Goal: Information Seeking & Learning: Learn about a topic

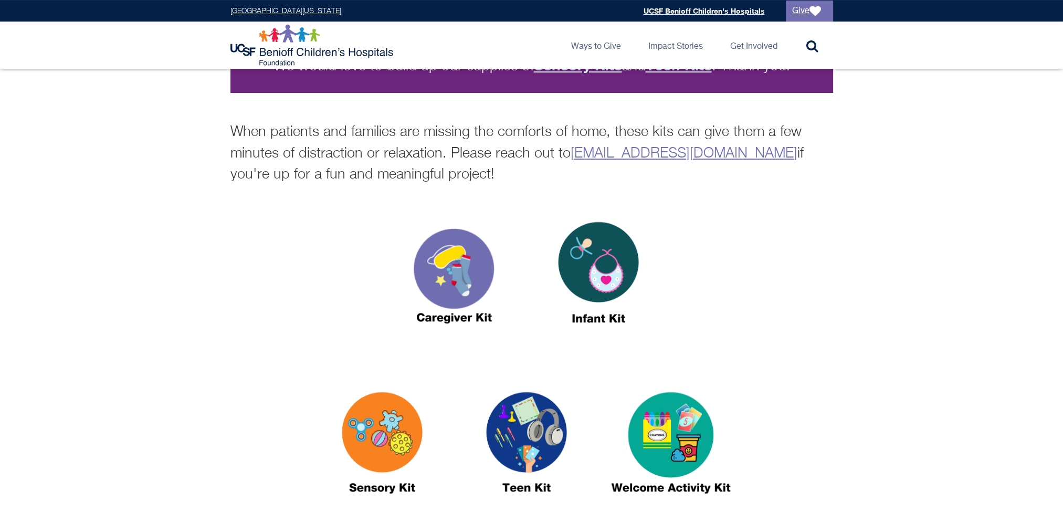
scroll to position [315, 0]
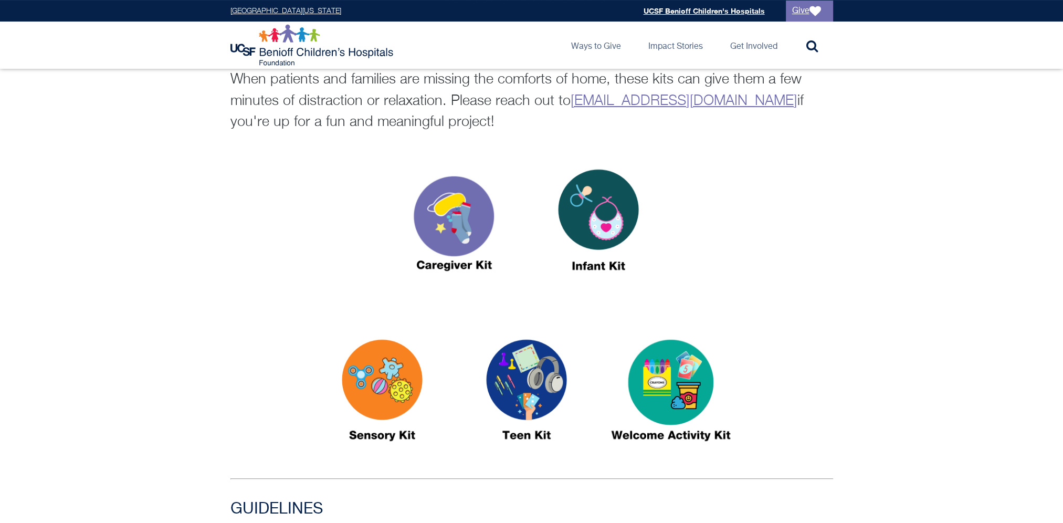
click at [374, 391] on img at bounding box center [382, 394] width 131 height 151
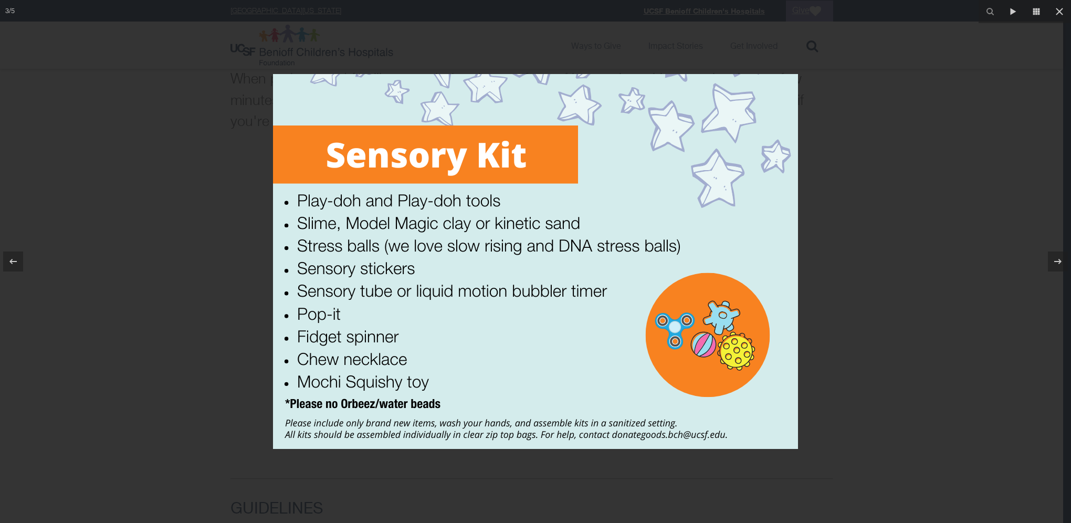
click at [173, 400] on div at bounding box center [535, 261] width 1071 height 523
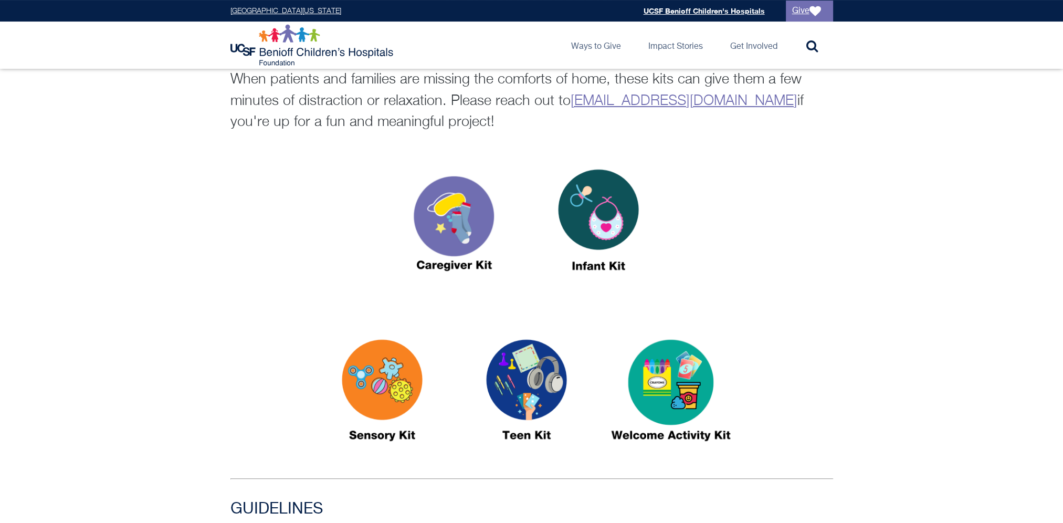
click at [439, 205] on img at bounding box center [454, 224] width 131 height 151
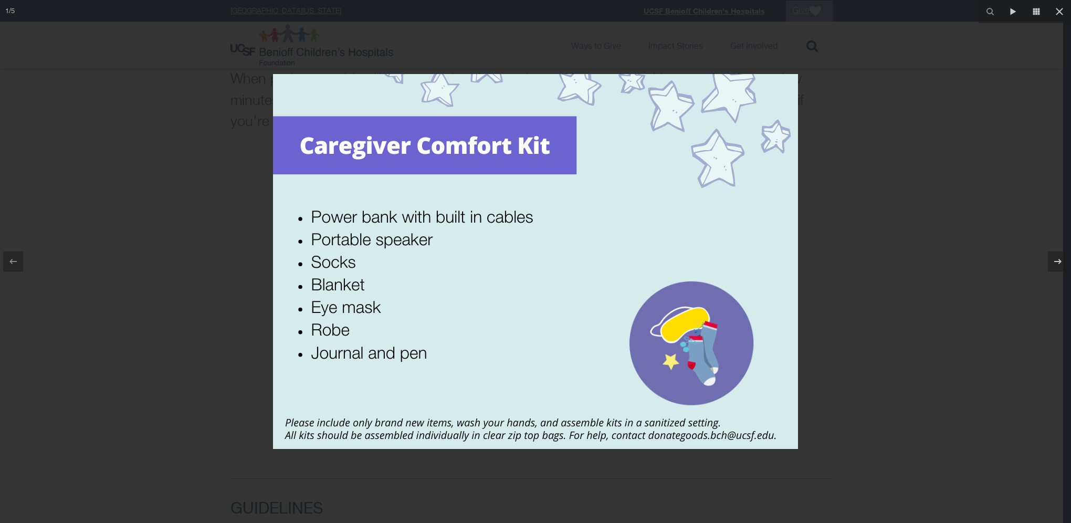
click at [192, 225] on div at bounding box center [535, 261] width 1071 height 523
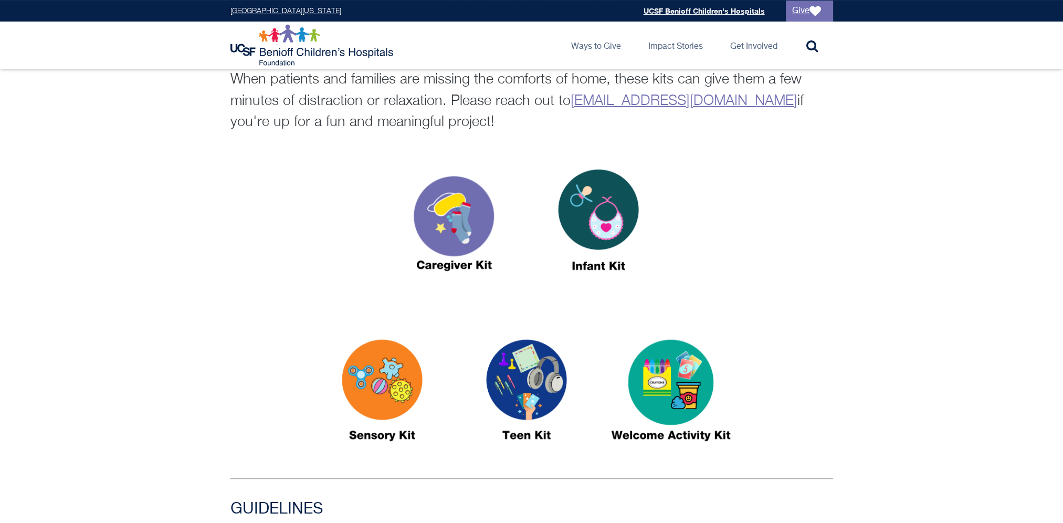
click at [574, 225] on img at bounding box center [598, 224] width 131 height 151
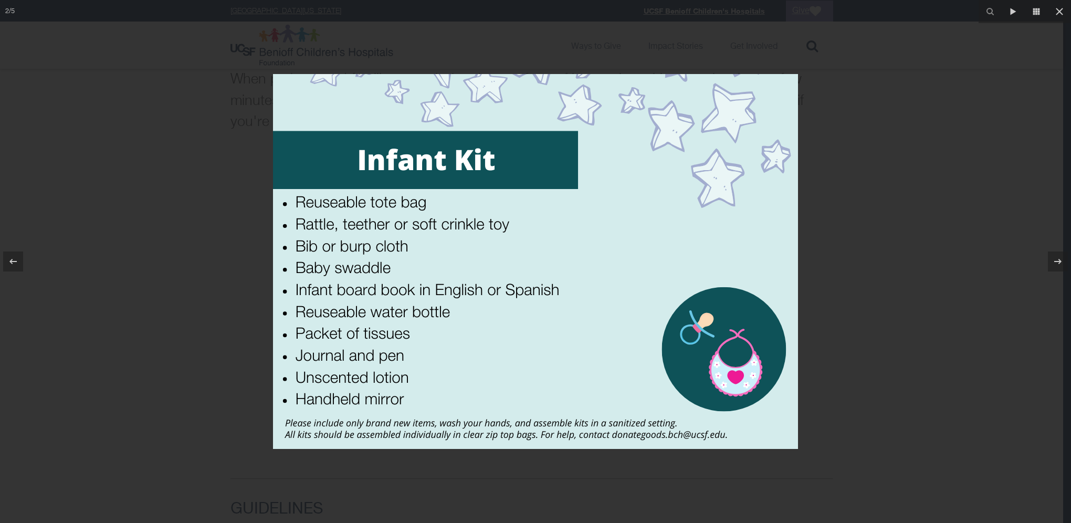
click at [133, 325] on div at bounding box center [535, 261] width 1071 height 523
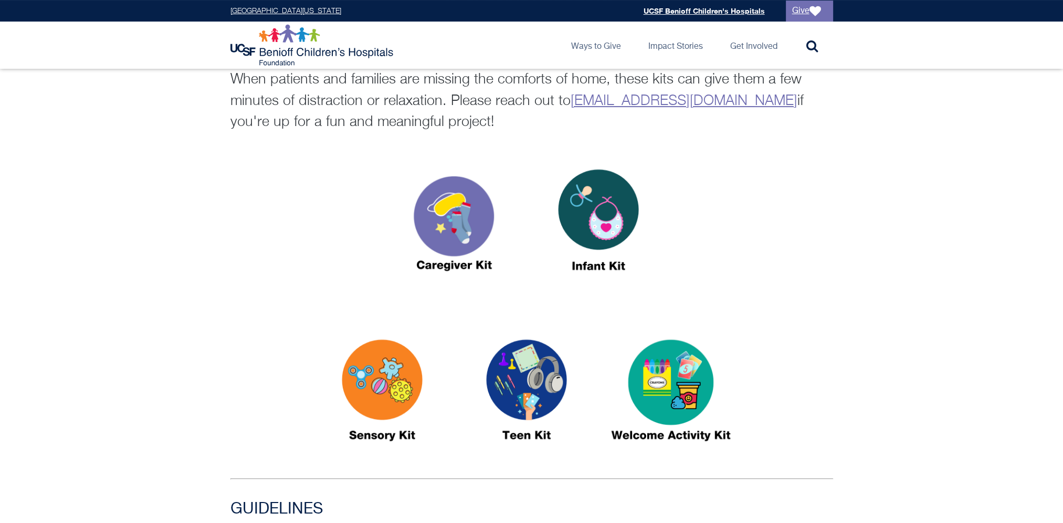
click at [692, 383] on img at bounding box center [671, 394] width 131 height 151
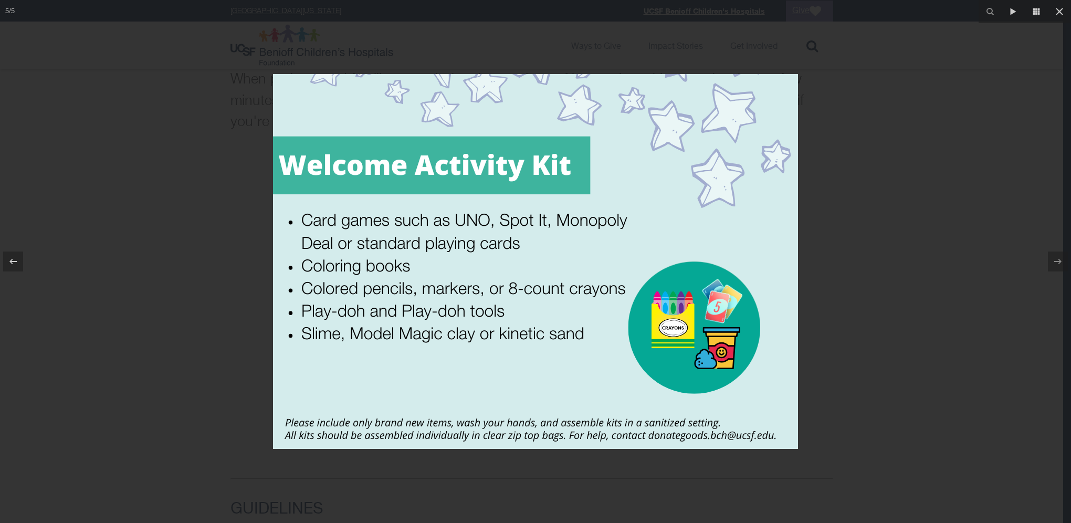
click at [926, 179] on div at bounding box center [535, 261] width 1071 height 523
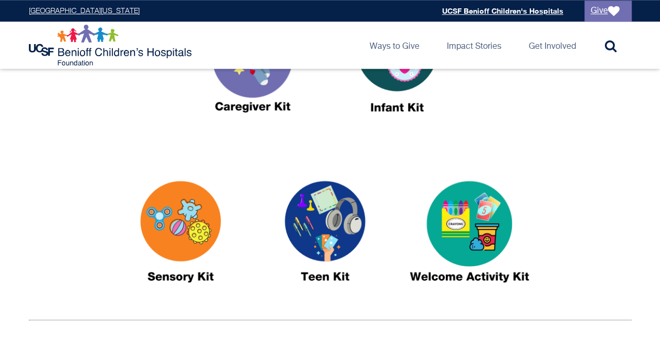
scroll to position [474, 0]
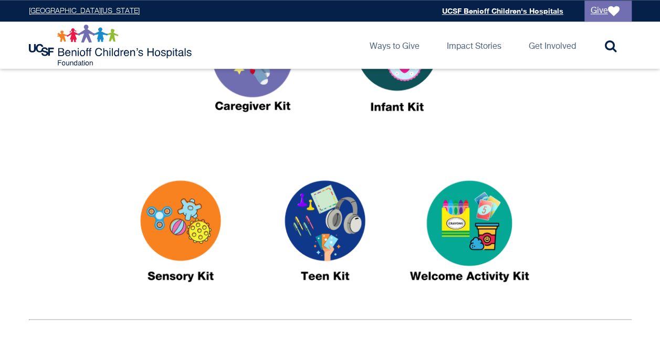
click at [327, 239] on img at bounding box center [324, 235] width 131 height 151
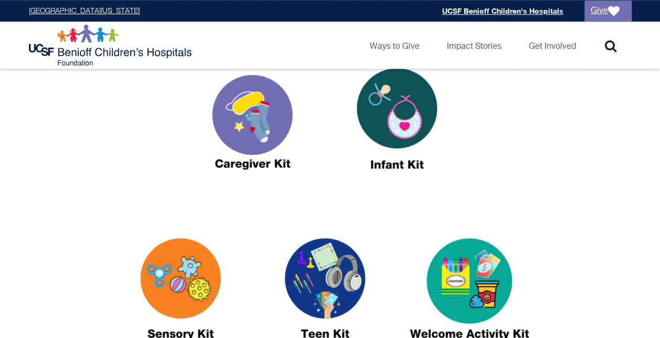
scroll to position [417, 0]
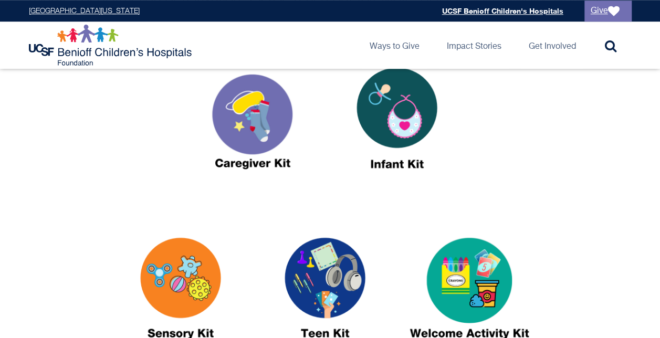
click at [273, 101] on img at bounding box center [252, 122] width 131 height 151
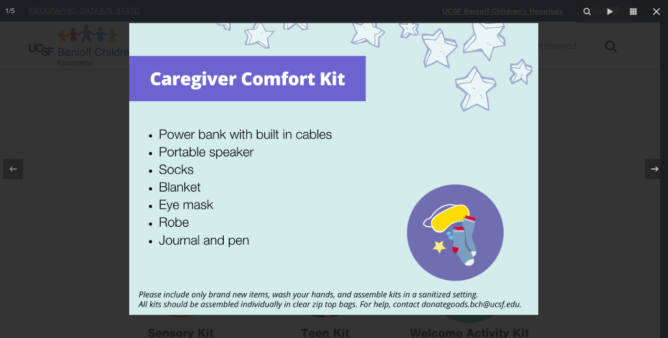
click at [59, 207] on div at bounding box center [334, 169] width 668 height 338
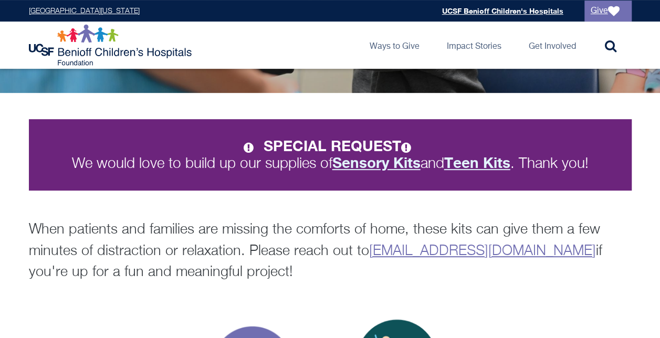
scroll to position [144, 0]
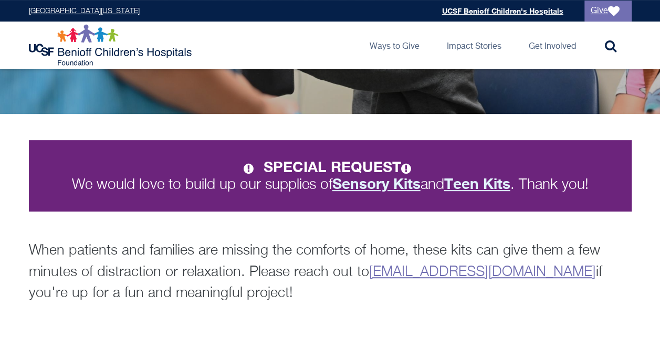
click at [266, 242] on p "When patients and families are missing the comforts of home, these kits can giv…" at bounding box center [330, 273] width 603 height 64
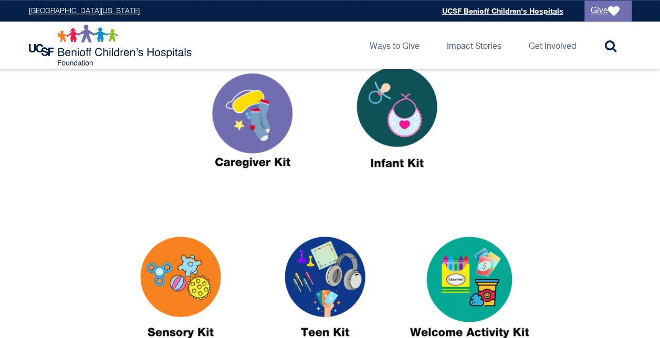
scroll to position [417, 0]
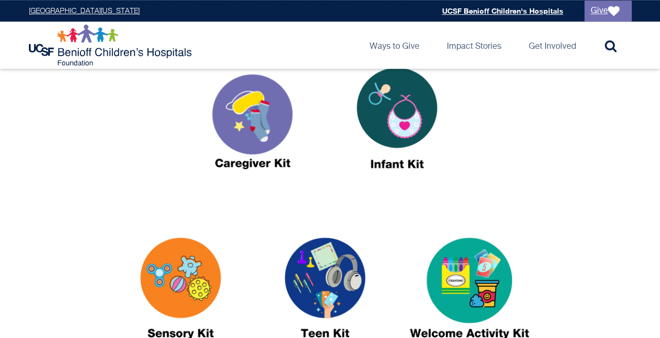
click at [329, 283] on img at bounding box center [324, 292] width 131 height 151
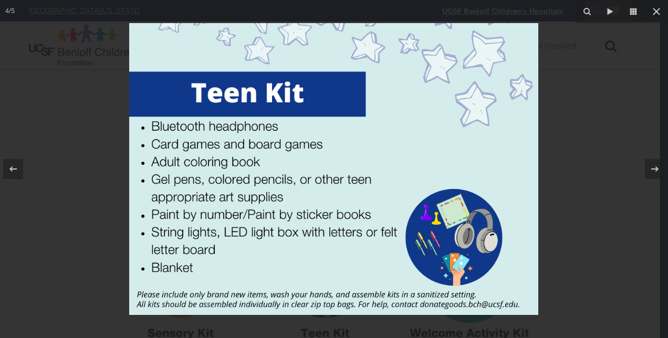
click at [35, 264] on div at bounding box center [334, 169] width 668 height 338
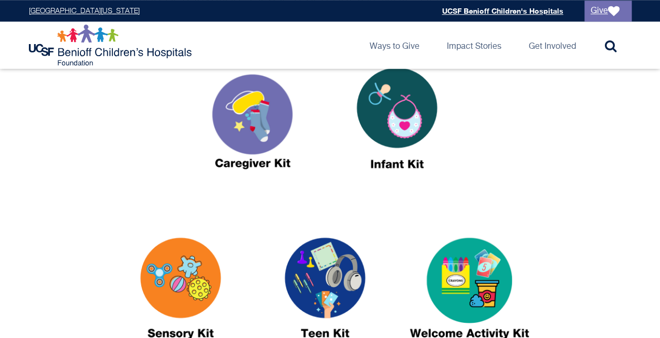
click at [279, 141] on img at bounding box center [252, 122] width 131 height 151
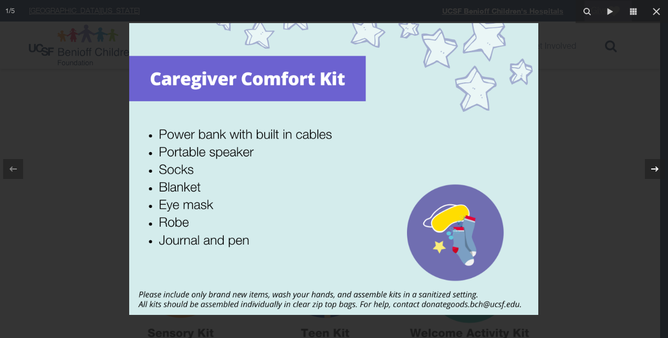
click at [658, 169] on icon at bounding box center [654, 168] width 7 height 5
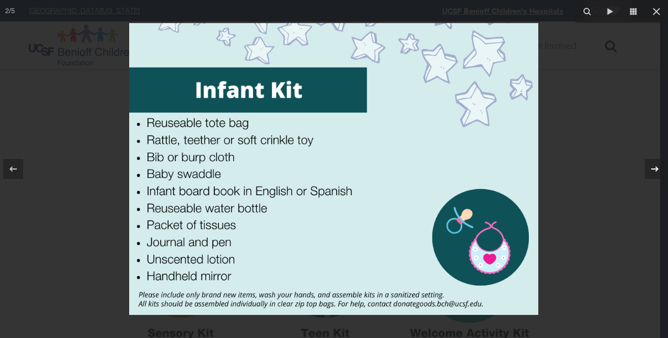
click at [654, 169] on icon at bounding box center [654, 168] width 7 height 5
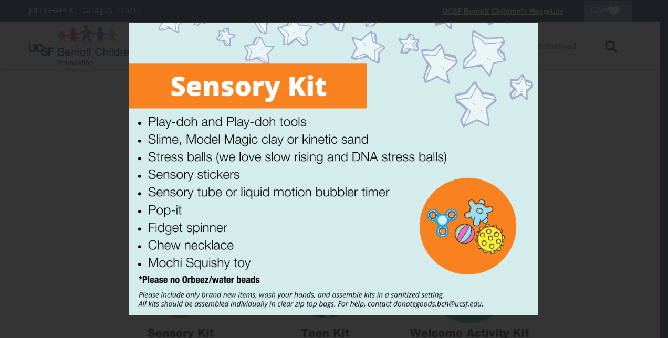
click at [655, 172] on div "3 / 5" at bounding box center [334, 169] width 668 height 338
click at [655, 172] on icon at bounding box center [655, 169] width 13 height 13
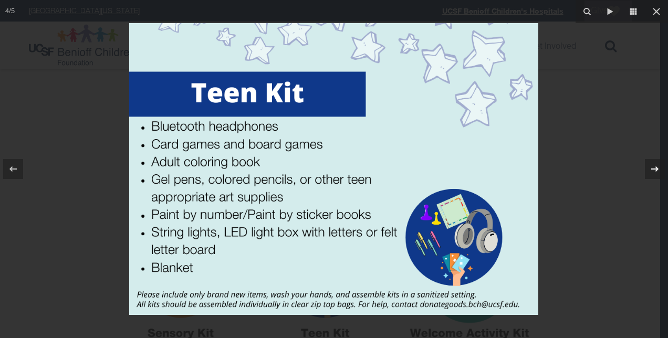
click at [653, 172] on icon at bounding box center [655, 169] width 13 height 13
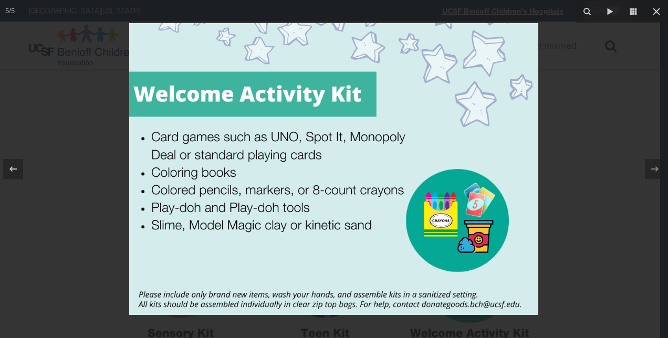
drag, startPoint x: 72, startPoint y: 146, endPoint x: 54, endPoint y: 144, distance: 18.5
click at [54, 144] on div at bounding box center [334, 169] width 668 height 338
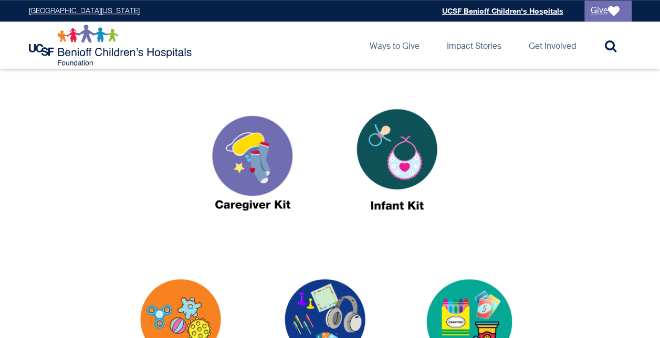
scroll to position [379, 0]
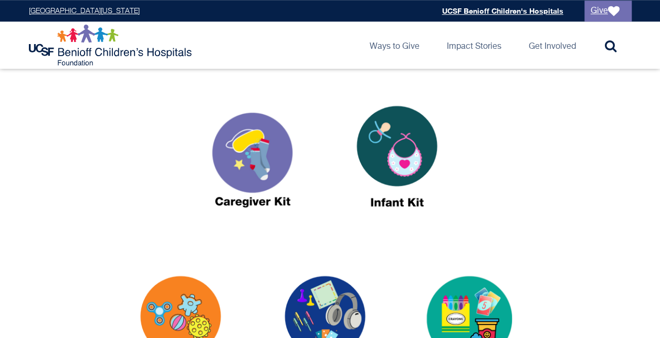
click at [257, 243] on div "SPECIAL REQUEST We would love to build up our supplies of Sensory Kits and Teen…" at bounding box center [330, 296] width 660 height 834
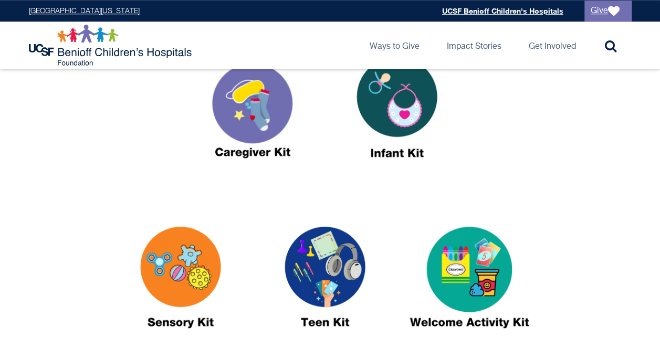
scroll to position [435, 0]
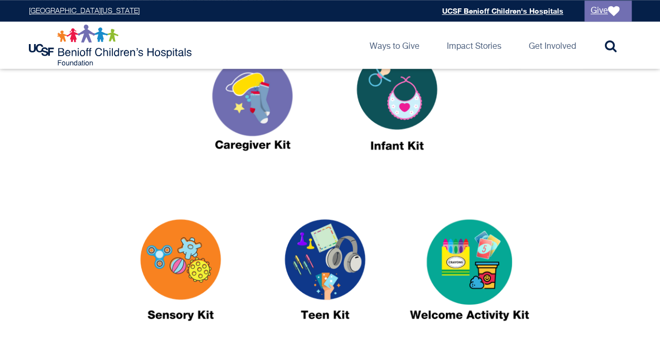
click at [413, 109] on img at bounding box center [396, 104] width 131 height 151
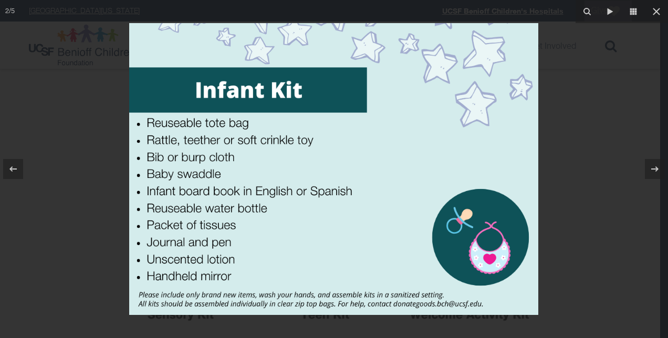
click at [583, 162] on div at bounding box center [334, 169] width 668 height 338
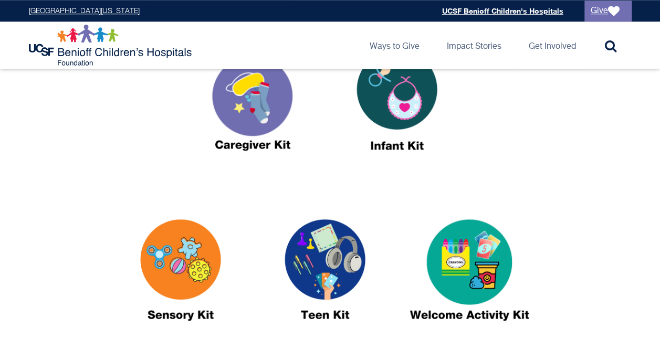
click at [479, 248] on img at bounding box center [469, 274] width 131 height 151
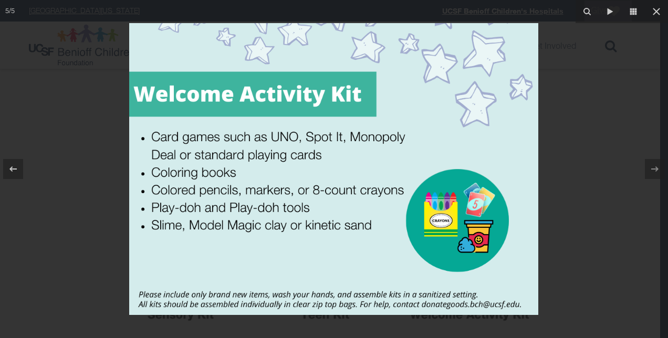
click at [95, 195] on div at bounding box center [334, 169] width 668 height 338
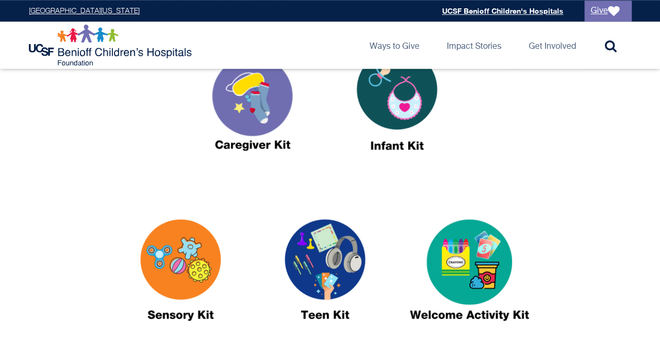
click at [199, 257] on img at bounding box center [180, 274] width 131 height 151
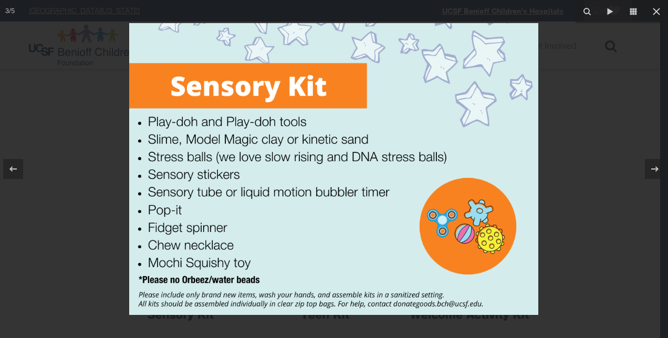
click at [84, 162] on div at bounding box center [334, 169] width 668 height 338
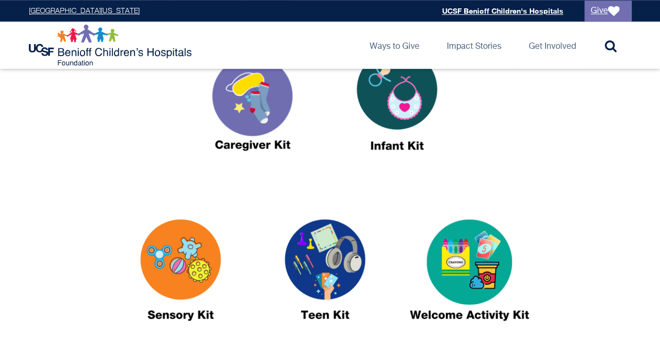
click at [169, 268] on img at bounding box center [180, 274] width 131 height 151
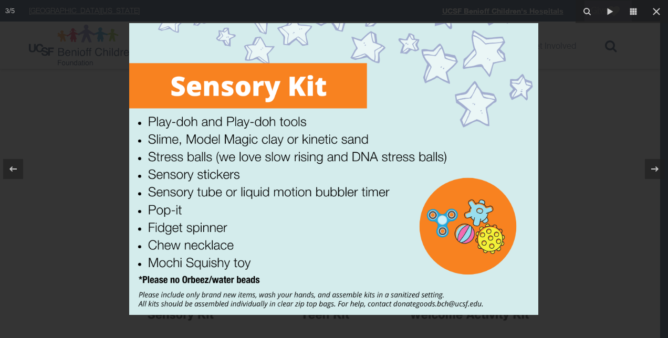
click at [117, 217] on div at bounding box center [334, 169] width 668 height 338
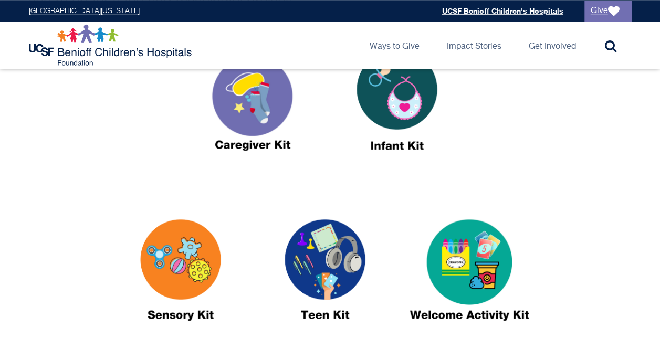
click at [387, 117] on img at bounding box center [396, 104] width 131 height 151
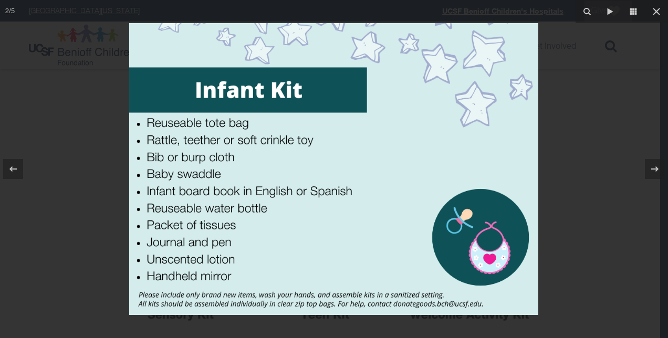
click at [91, 226] on div at bounding box center [334, 169] width 668 height 338
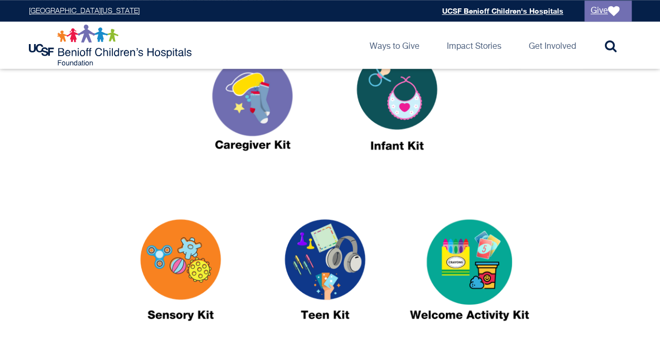
click at [395, 111] on img at bounding box center [396, 104] width 131 height 151
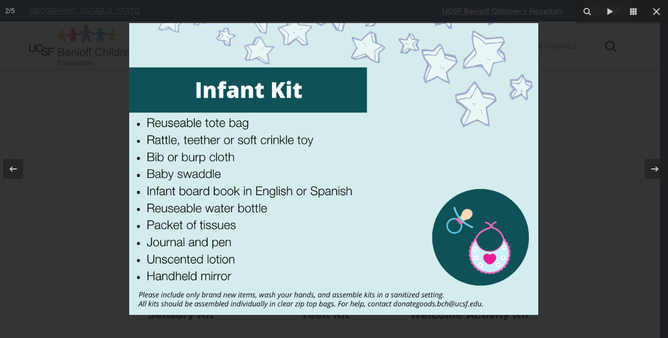
click at [112, 186] on div at bounding box center [334, 169] width 668 height 338
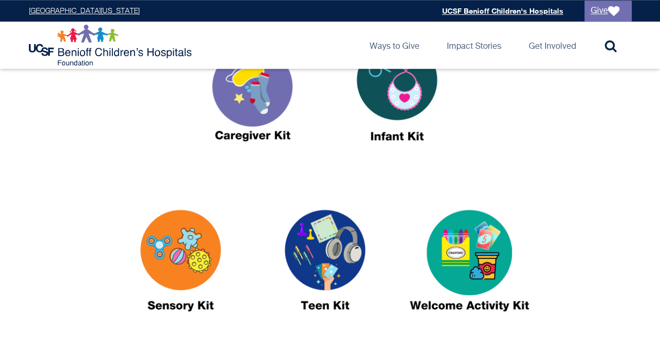
scroll to position [445, 0]
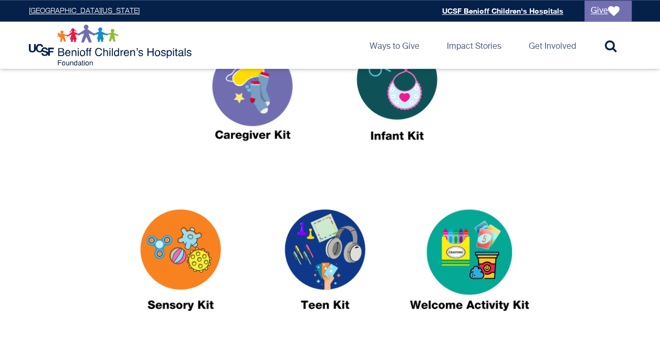
click at [171, 138] on div at bounding box center [330, 96] width 603 height 154
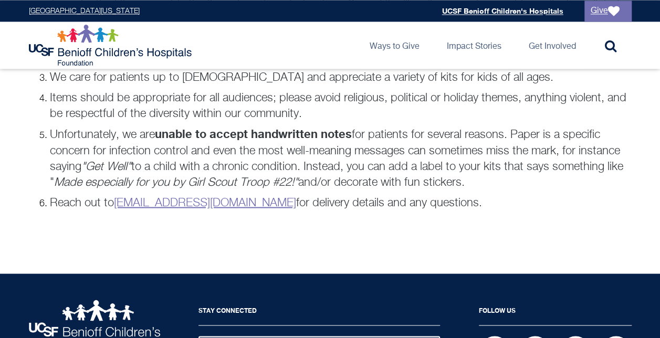
scroll to position [932, 0]
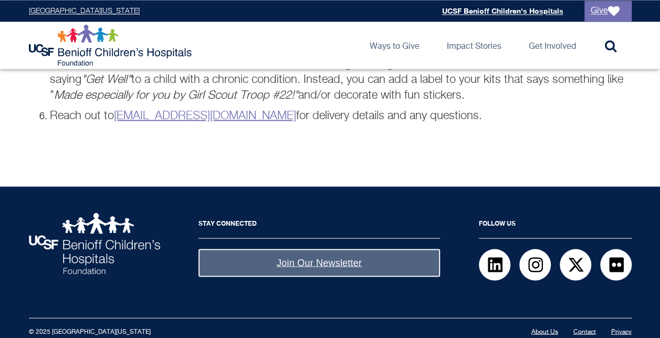
click at [581, 329] on link "Contact" at bounding box center [584, 332] width 23 height 6
